Goal: Check status: Check status

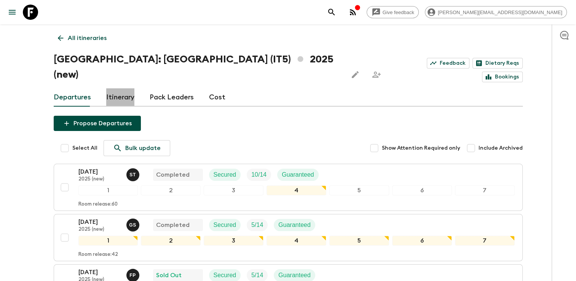
click at [122, 88] on link "Itinerary" at bounding box center [120, 97] width 28 height 18
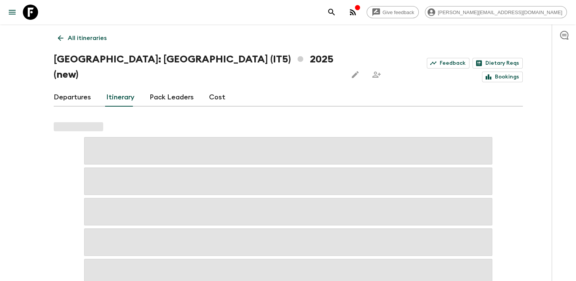
click at [76, 88] on link "Departures" at bounding box center [72, 97] width 37 height 18
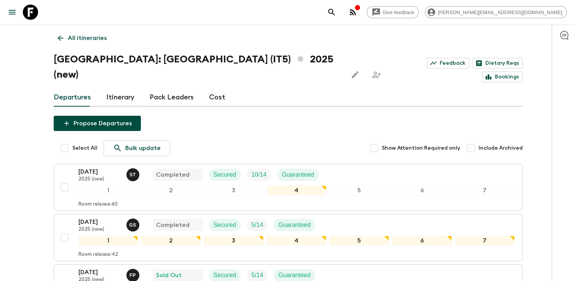
click at [166, 88] on link "Pack Leaders" at bounding box center [172, 97] width 44 height 18
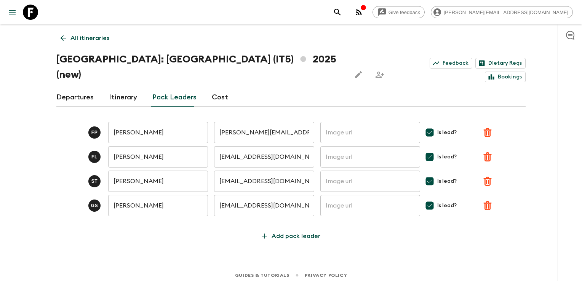
click at [125, 88] on link "Itinerary" at bounding box center [123, 97] width 28 height 18
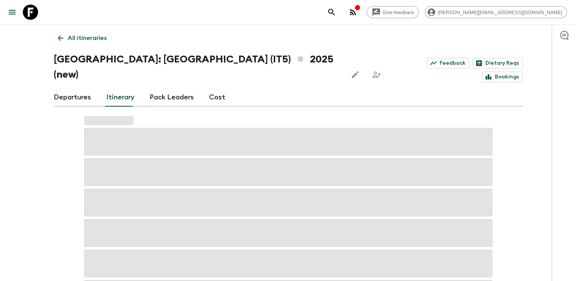
click at [75, 88] on link "Departures" at bounding box center [72, 97] width 37 height 18
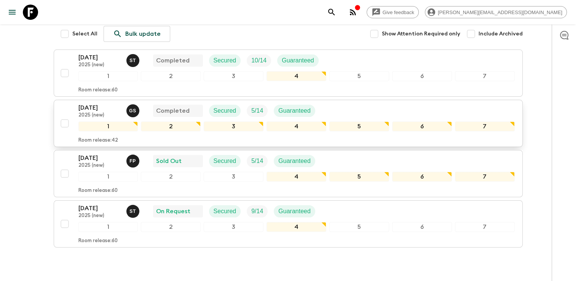
scroll to position [133, 0]
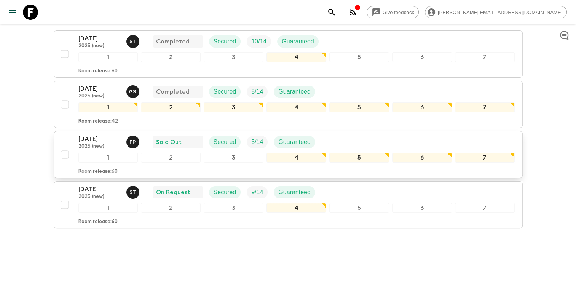
click at [93, 134] on p "[DATE]" at bounding box center [99, 138] width 42 height 9
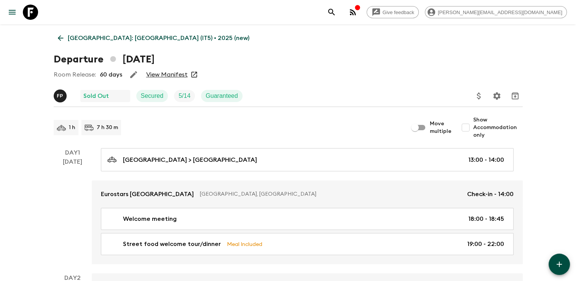
click at [57, 38] on icon at bounding box center [60, 38] width 8 height 8
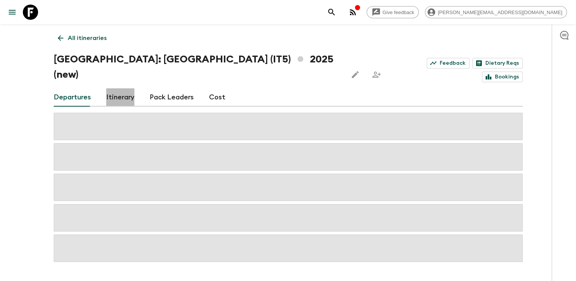
click at [122, 88] on link "Itinerary" at bounding box center [120, 97] width 28 height 18
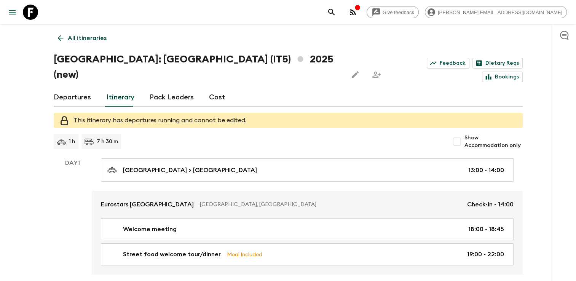
click at [169, 88] on link "Pack Leaders" at bounding box center [172, 97] width 44 height 18
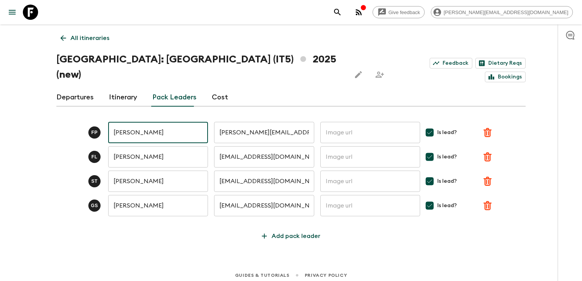
drag, startPoint x: 114, startPoint y: 116, endPoint x: 166, endPoint y: 117, distance: 51.8
click at [166, 122] on input "[PERSON_NAME]" at bounding box center [158, 132] width 100 height 21
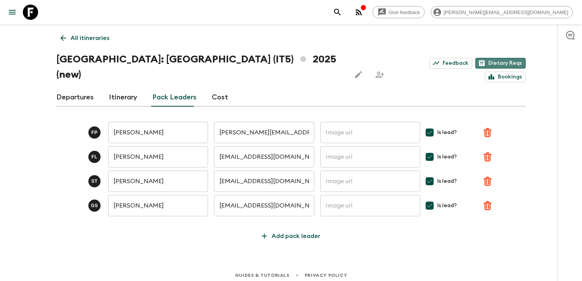
click at [475, 62] on link "Dietary Reqs" at bounding box center [500, 63] width 50 height 11
click at [65, 40] on icon at bounding box center [63, 38] width 8 height 8
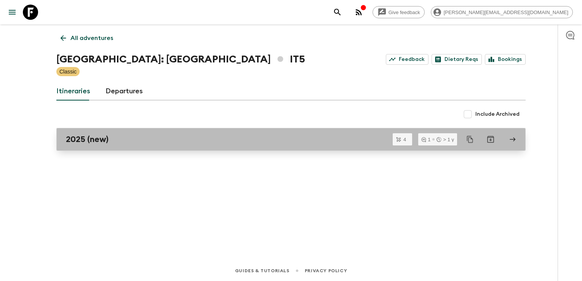
click at [107, 140] on h2 "2025 (new)" at bounding box center [87, 139] width 43 height 10
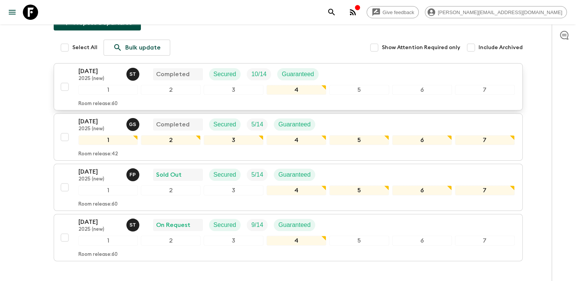
scroll to position [114, 0]
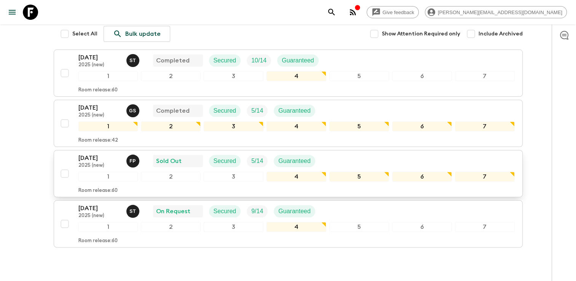
click at [93, 163] on p "2025 (new)" at bounding box center [99, 166] width 42 height 6
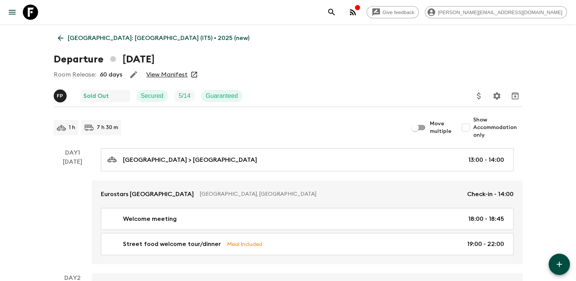
click at [182, 75] on link "View Manifest" at bounding box center [167, 75] width 42 height 8
click at [59, 37] on icon at bounding box center [60, 38] width 8 height 8
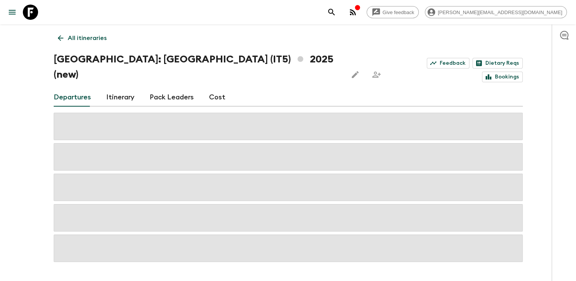
click at [176, 88] on link "Pack Leaders" at bounding box center [172, 97] width 44 height 18
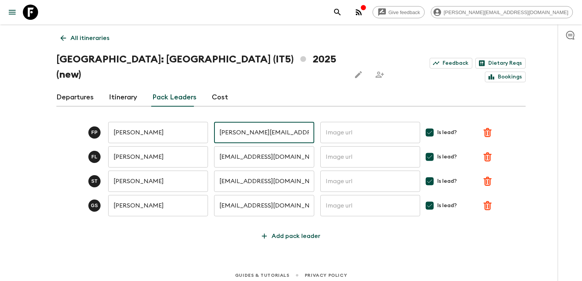
drag, startPoint x: 309, startPoint y: 118, endPoint x: 218, endPoint y: 116, distance: 90.3
click at [218, 122] on input "[PERSON_NAME][EMAIL_ADDRESS][DOMAIN_NAME]" at bounding box center [264, 132] width 100 height 21
click at [64, 36] on icon at bounding box center [63, 38] width 8 height 8
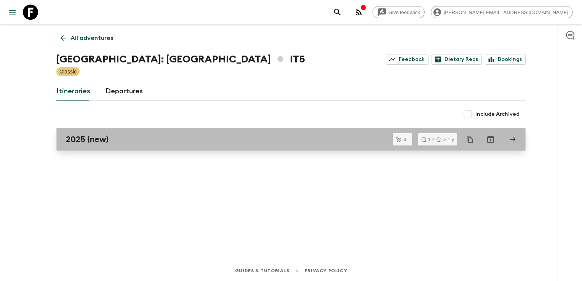
click at [96, 141] on h2 "2025 (new)" at bounding box center [87, 139] width 43 height 10
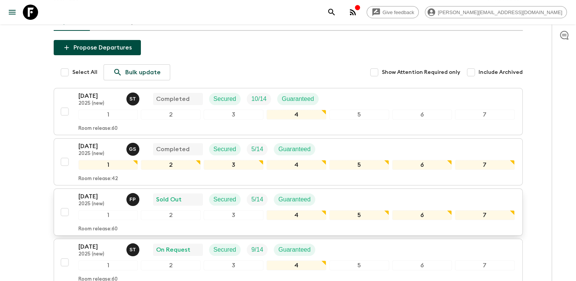
scroll to position [76, 0]
click at [102, 192] on p "[DATE]" at bounding box center [99, 196] width 42 height 9
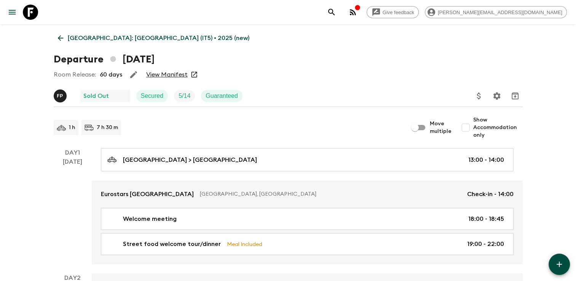
click at [170, 77] on link "View Manifest" at bounding box center [167, 75] width 42 height 8
